Goal: Task Accomplishment & Management: Manage account settings

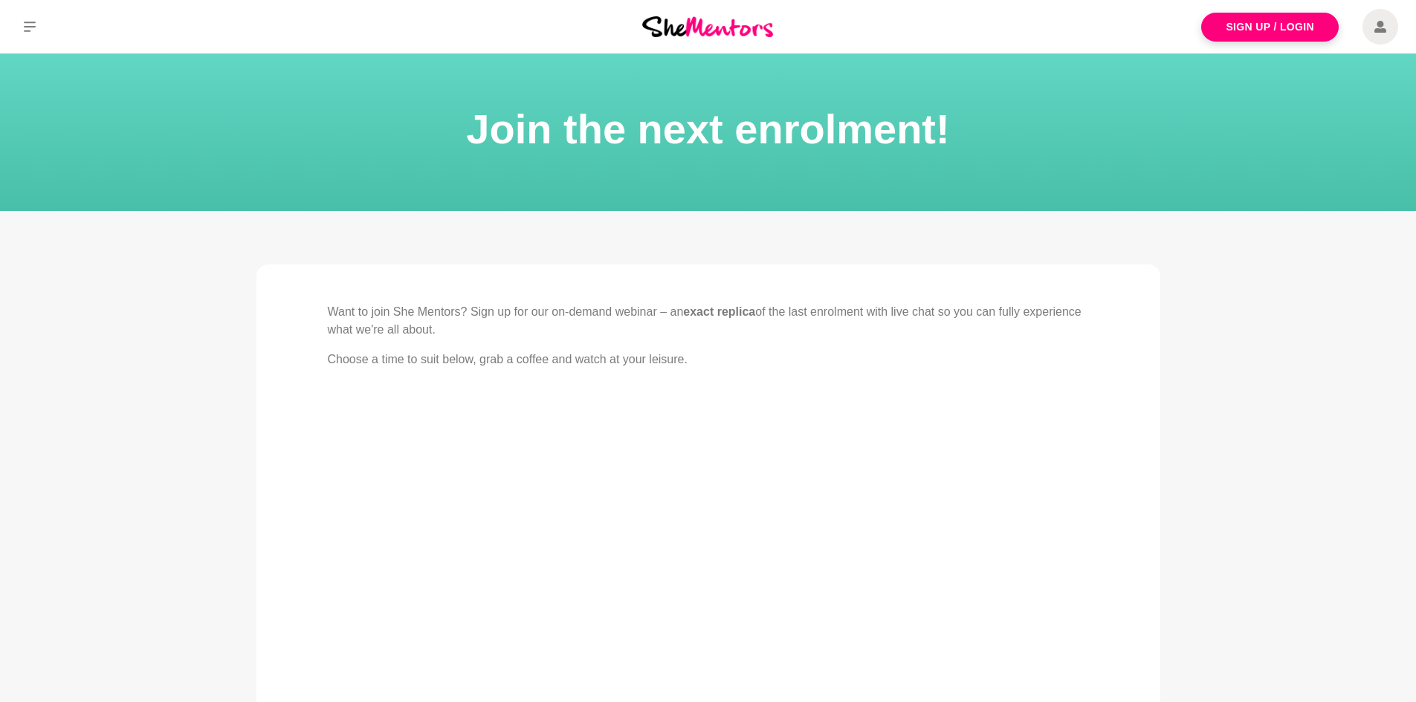
click at [750, 23] on img at bounding box center [707, 26] width 131 height 20
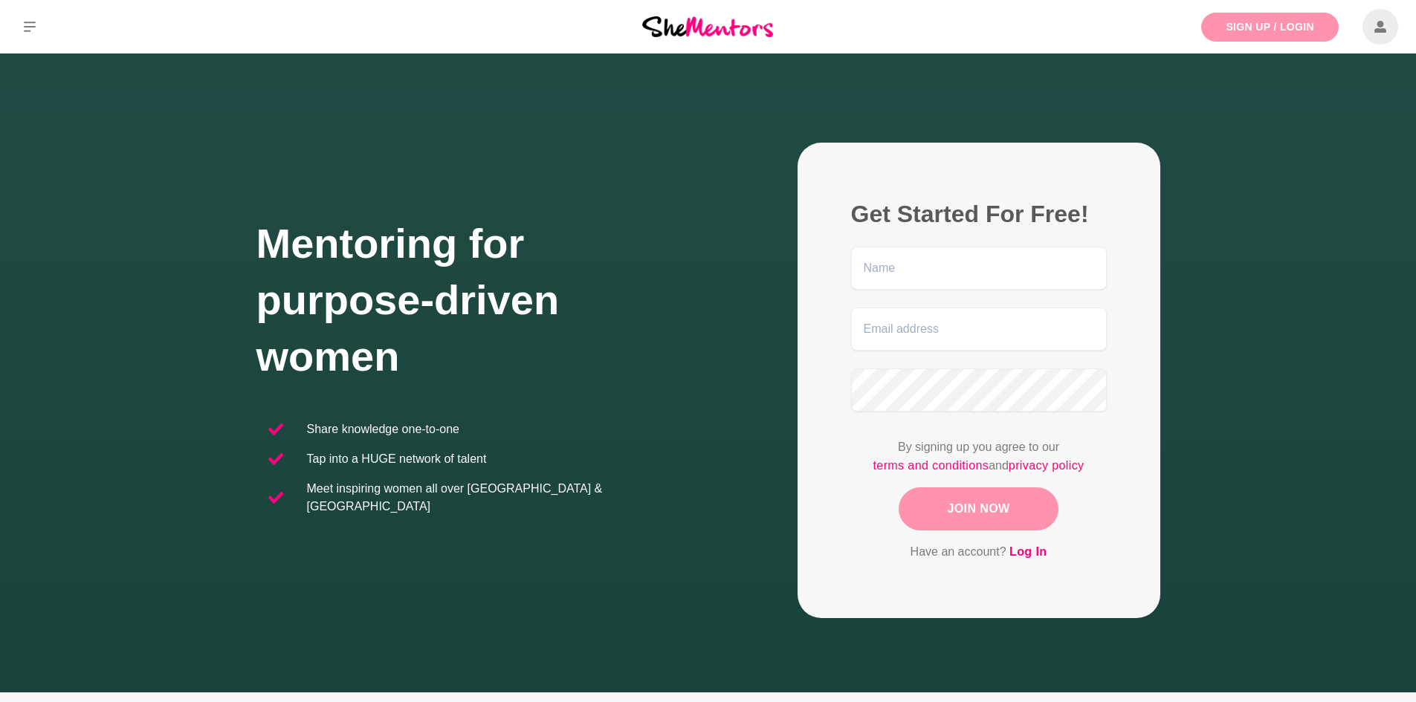
click at [1251, 31] on link "Sign Up / Login" at bounding box center [1269, 27] width 137 height 29
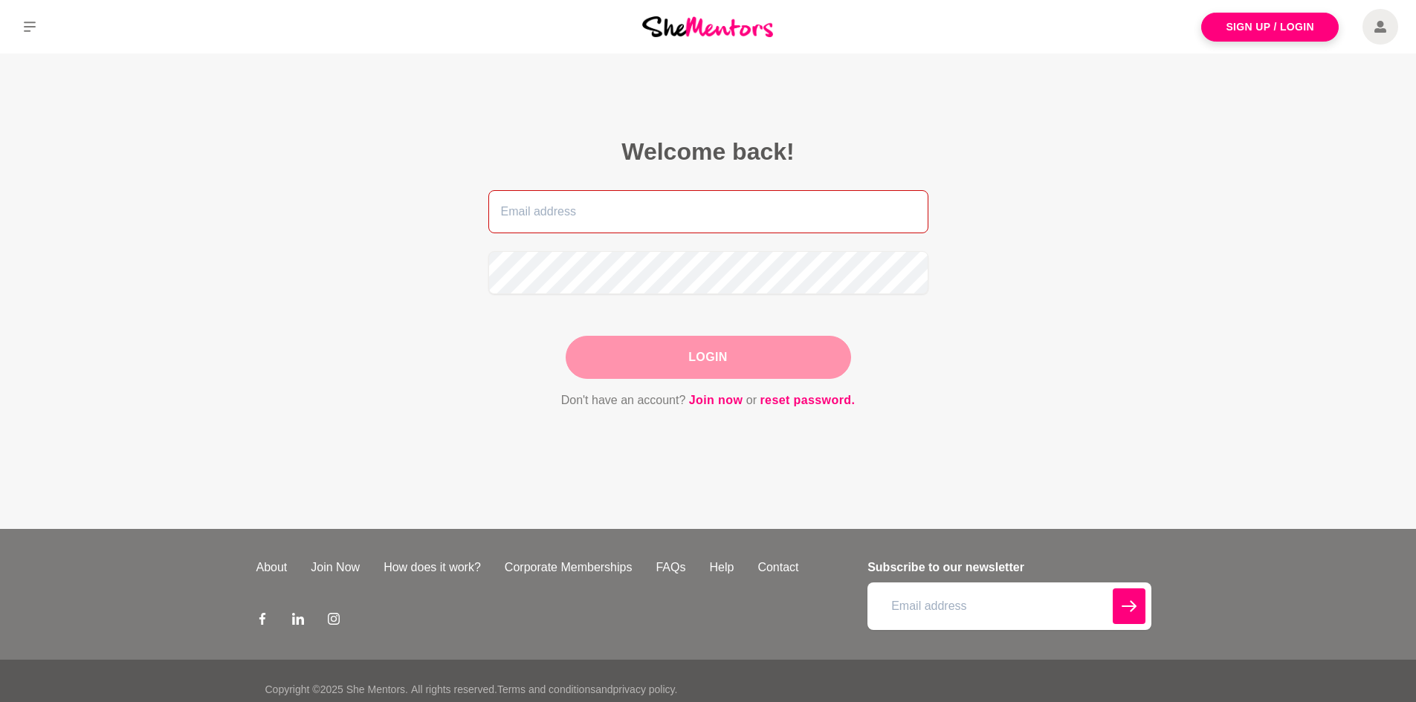
click at [609, 198] on input "email" at bounding box center [708, 211] width 440 height 43
type input "[EMAIL_ADDRESS][DOMAIN_NAME]"
click at [676, 372] on button "Login" at bounding box center [708, 357] width 285 height 43
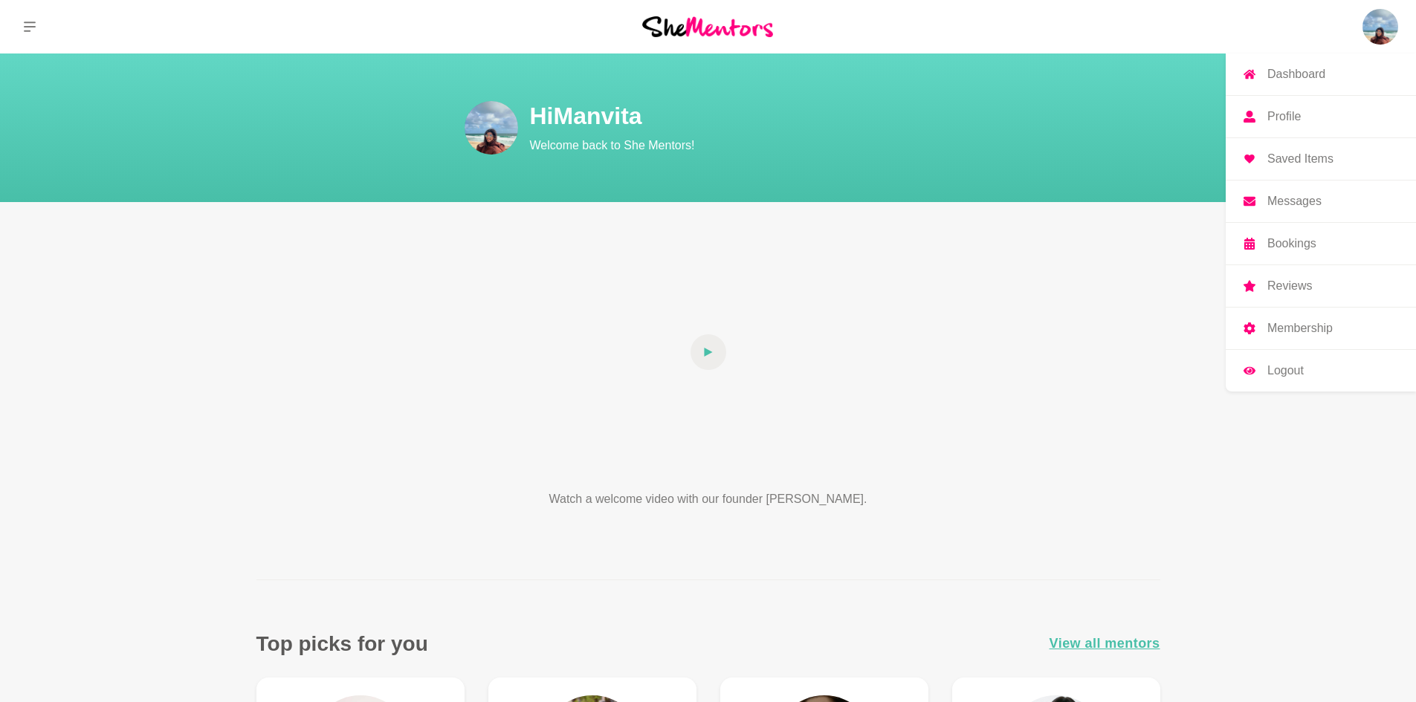
click at [1381, 27] on img at bounding box center [1380, 27] width 36 height 36
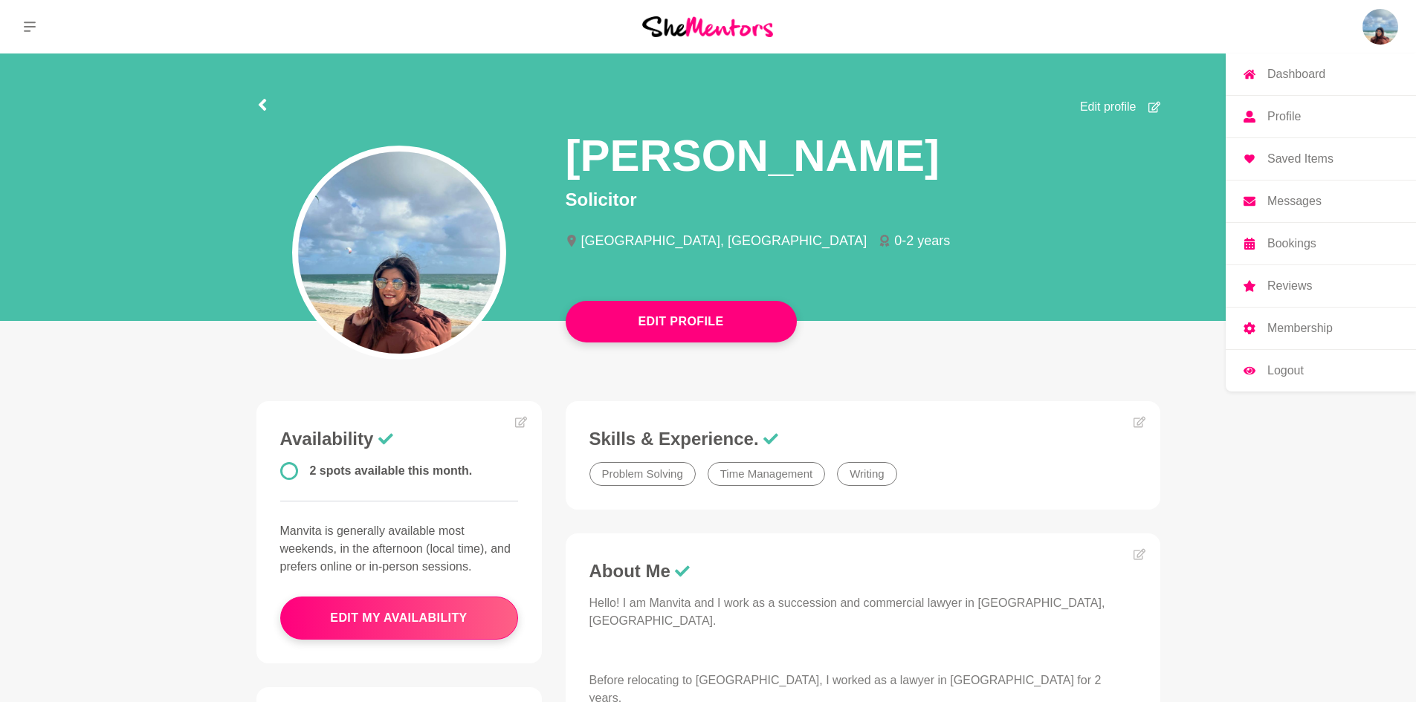
click at [1272, 321] on link "Membership" at bounding box center [1321, 329] width 190 height 42
